Goal: Find specific page/section

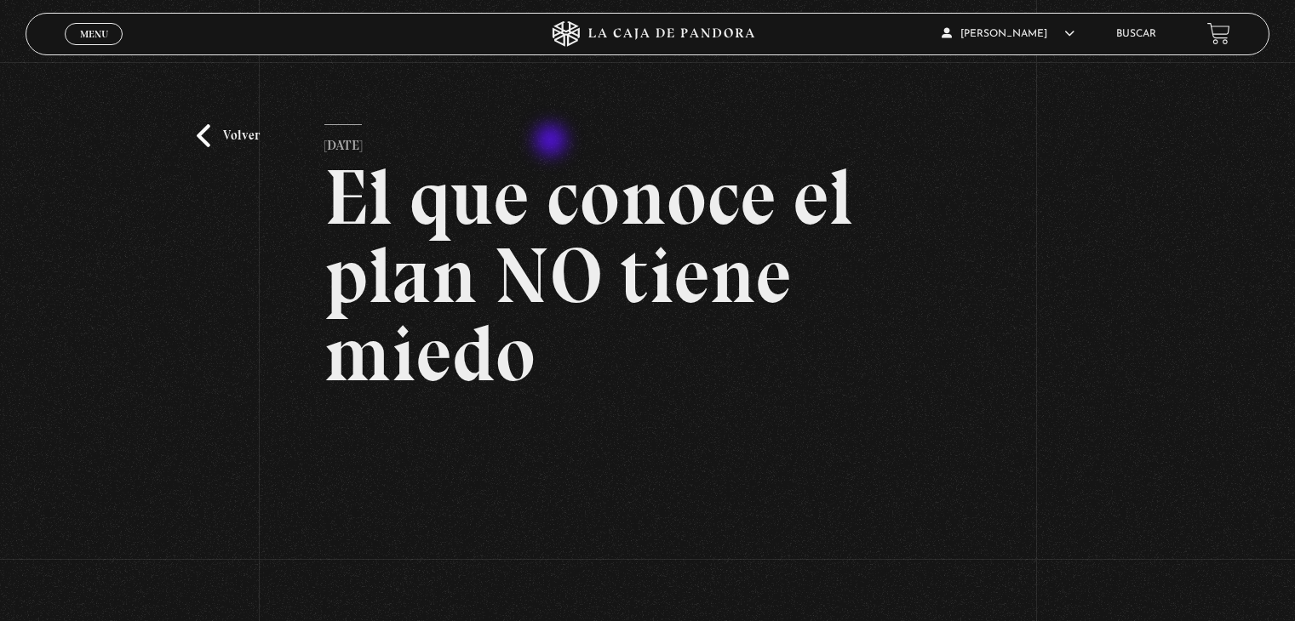
scroll to position [204, 0]
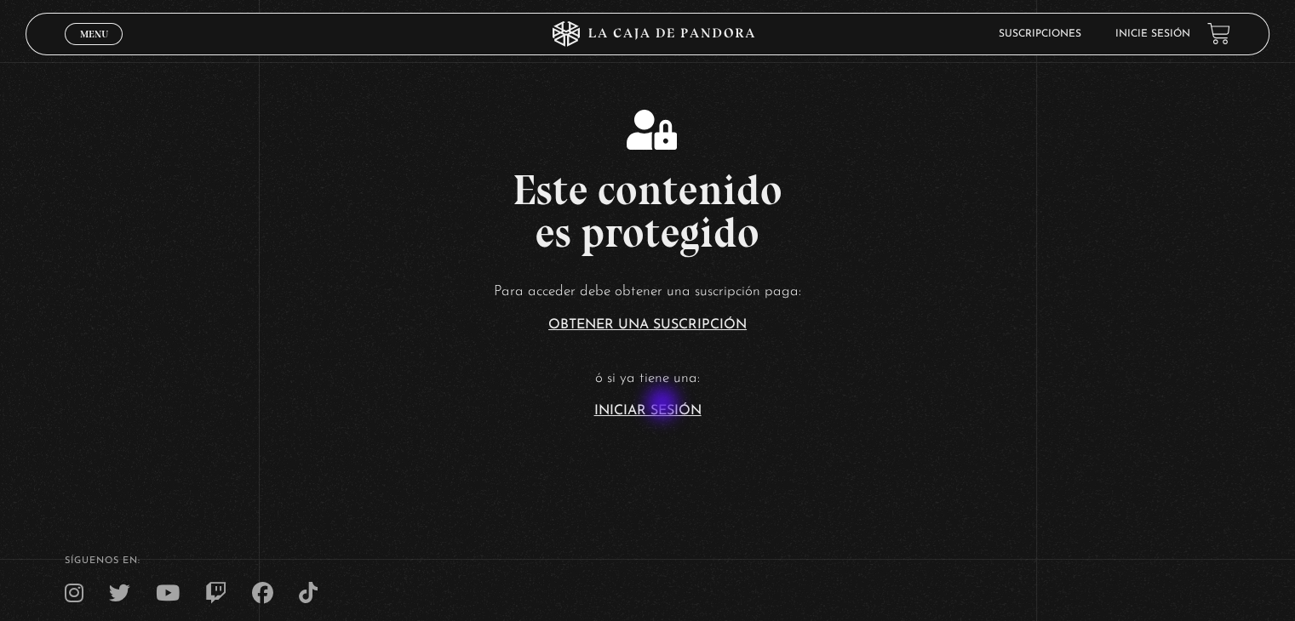
click at [664, 405] on link "Iniciar Sesión" at bounding box center [647, 411] width 107 height 14
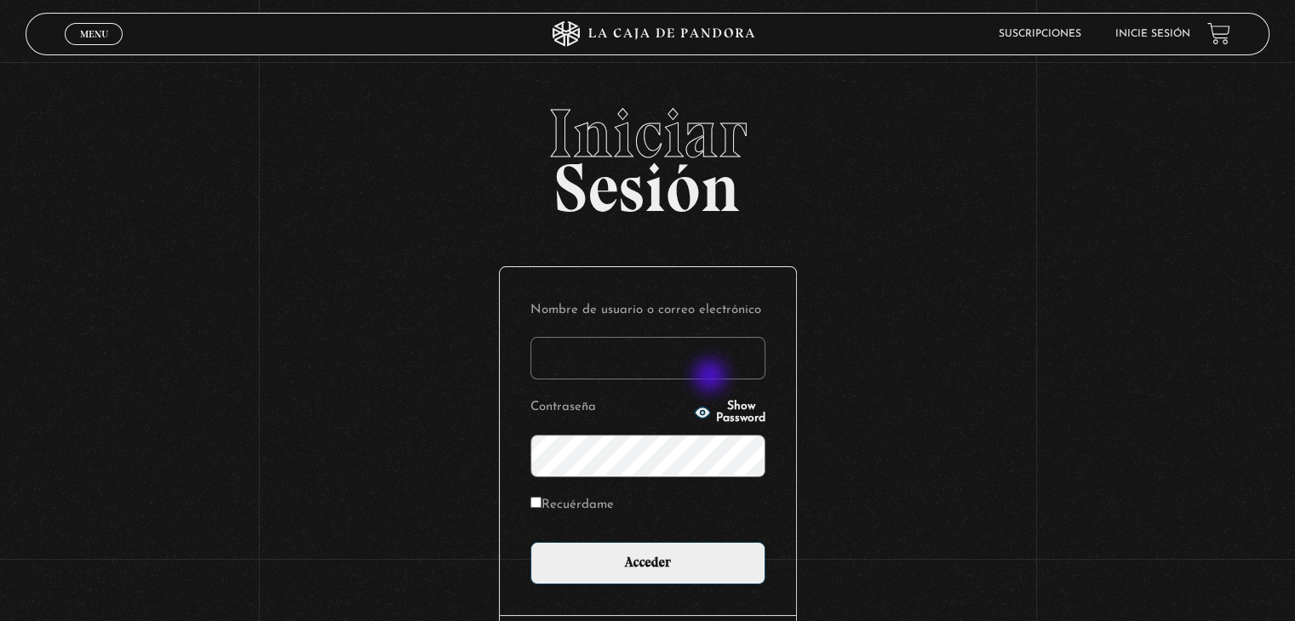
type input "betana007"
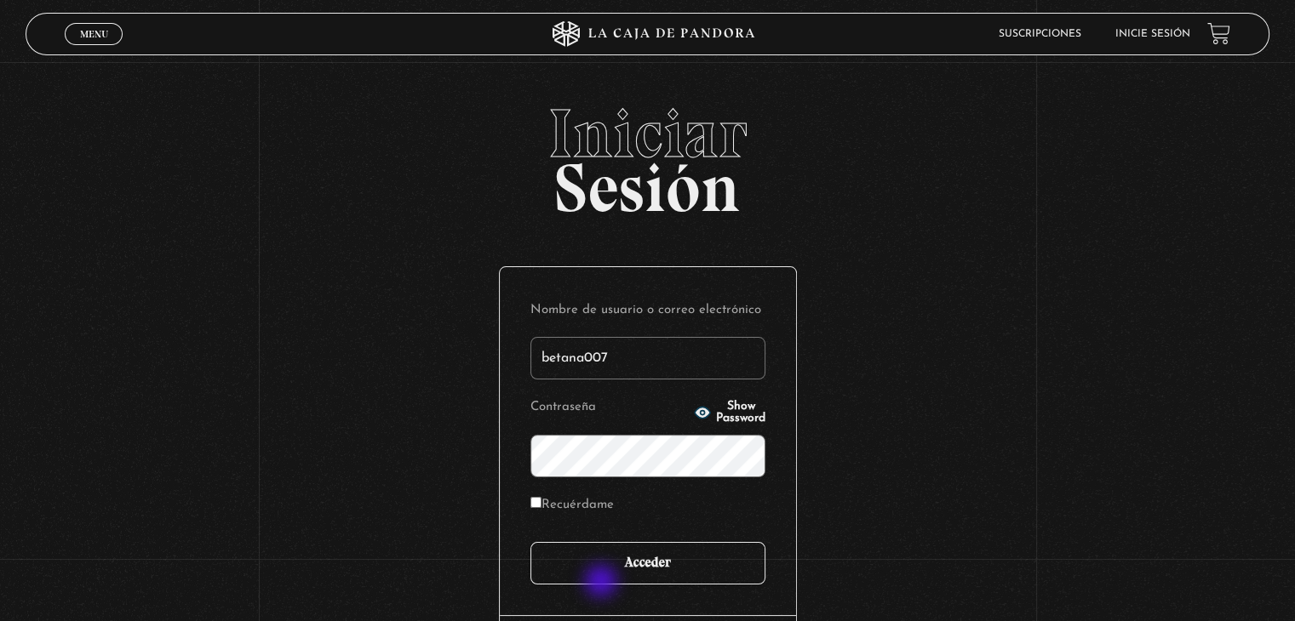
click at [603, 583] on input "Acceder" at bounding box center [647, 563] width 235 height 43
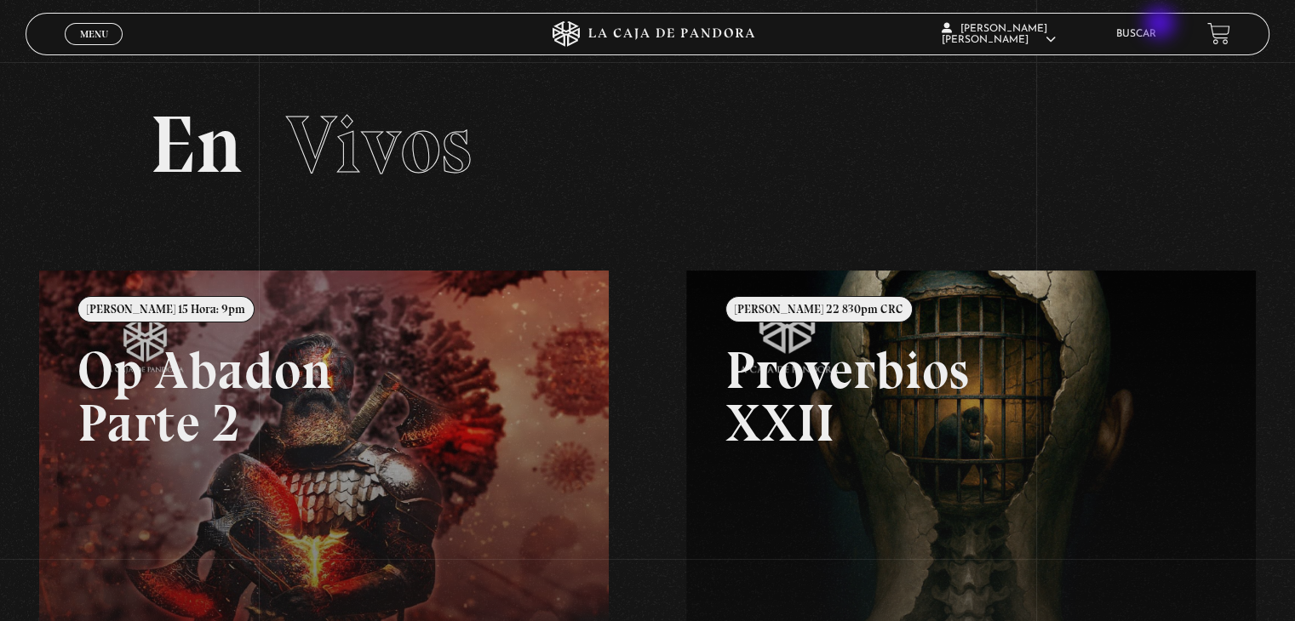
click at [1156, 25] on li "Buscar" at bounding box center [1136, 33] width 40 height 26
click at [1149, 37] on link "Buscar" at bounding box center [1136, 34] width 40 height 10
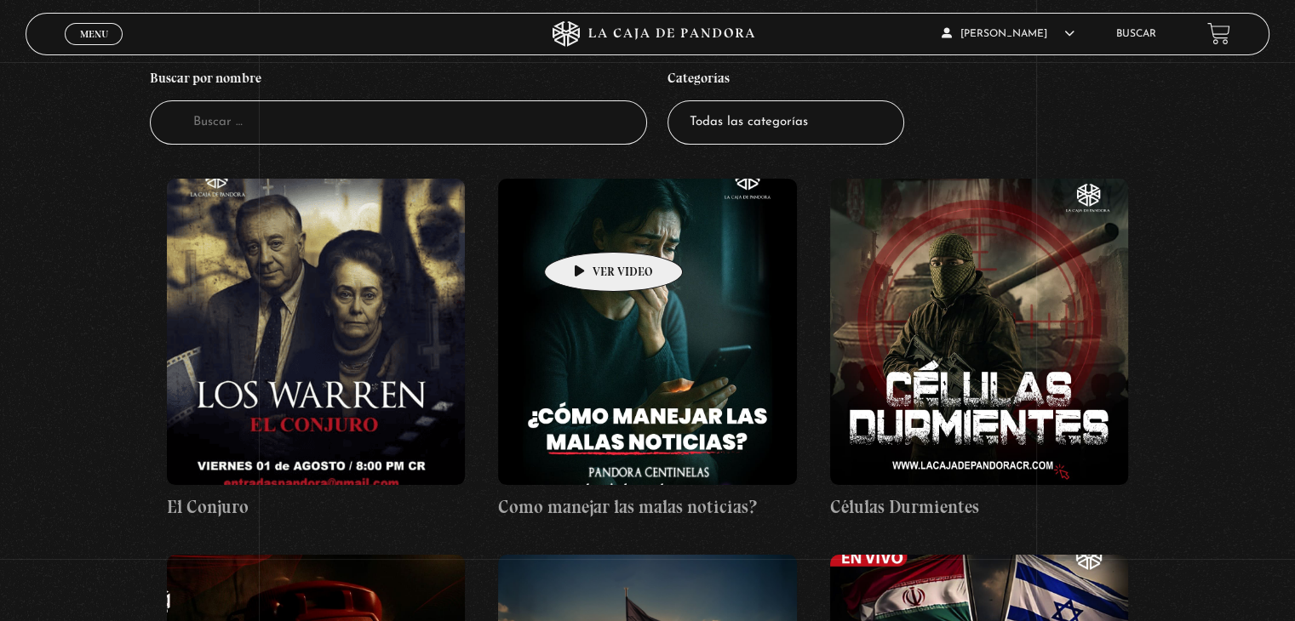
scroll to position [170, 0]
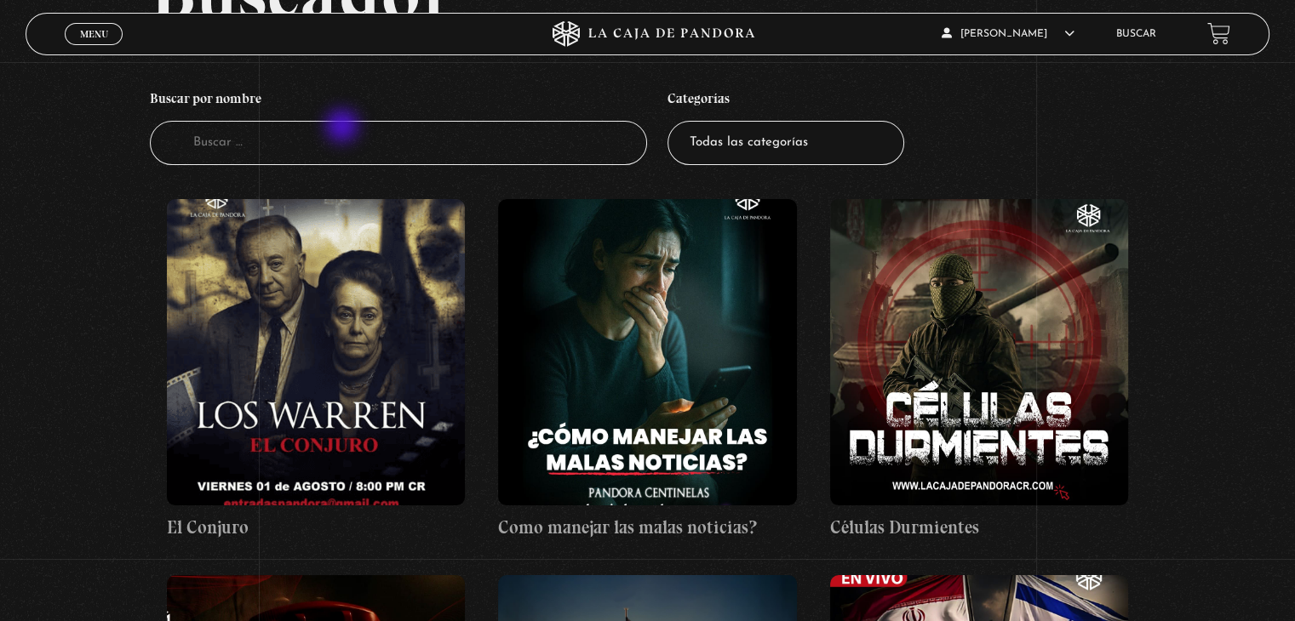
click at [344, 128] on input "Buscador" at bounding box center [398, 143] width 497 height 45
type input "el que conoce"
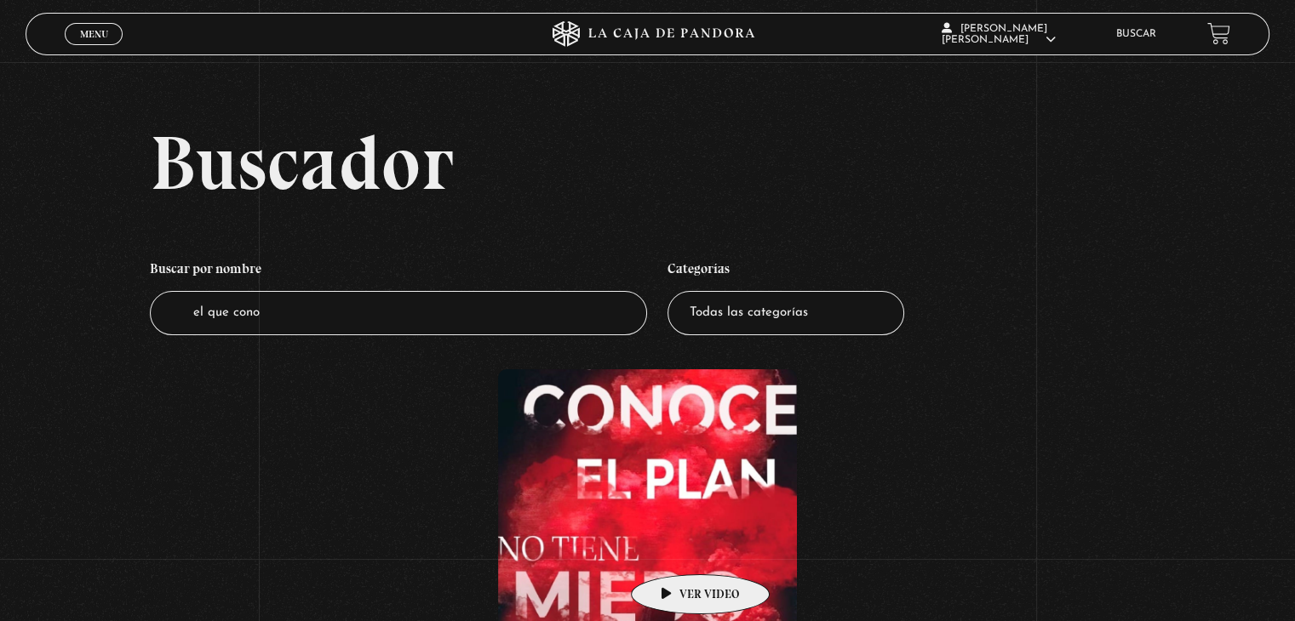
click at [673, 549] on figure at bounding box center [647, 522] width 298 height 306
